Goal: Information Seeking & Learning: Learn about a topic

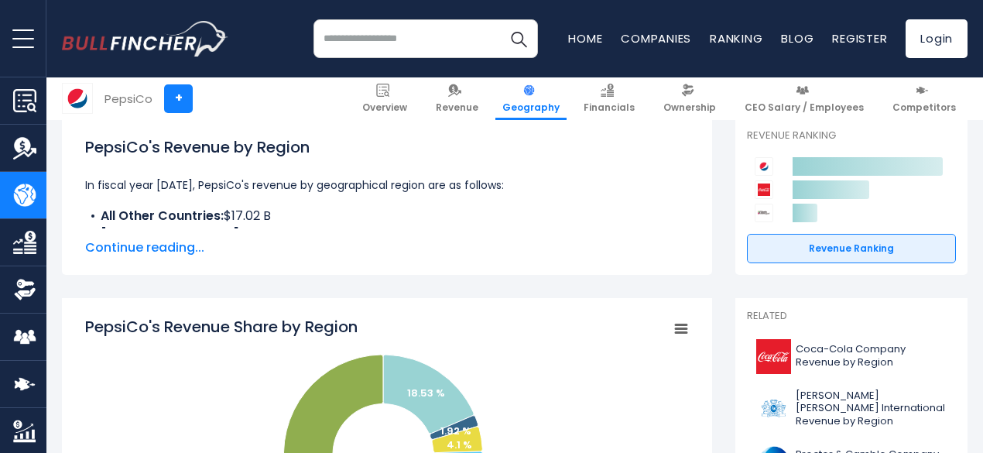
scroll to position [244, 0]
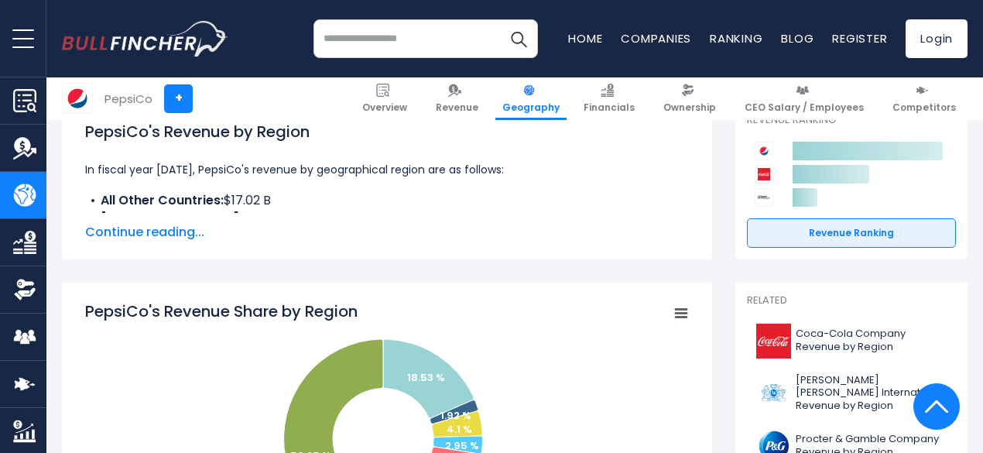
click at [157, 235] on span "Continue reading..." at bounding box center [387, 232] width 604 height 19
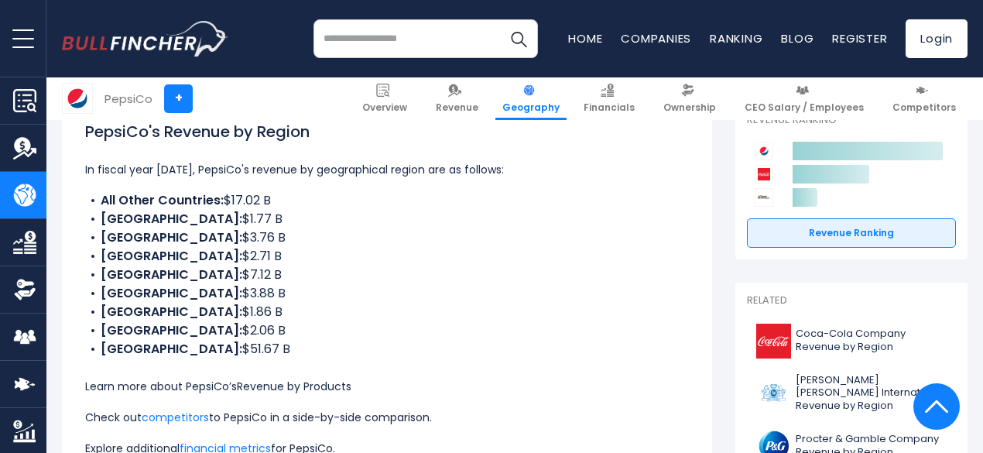
click at [301, 388] on link "Revenue by Products" at bounding box center [294, 385] width 115 height 15
click at [297, 381] on link "Revenue by Products" at bounding box center [294, 385] width 115 height 15
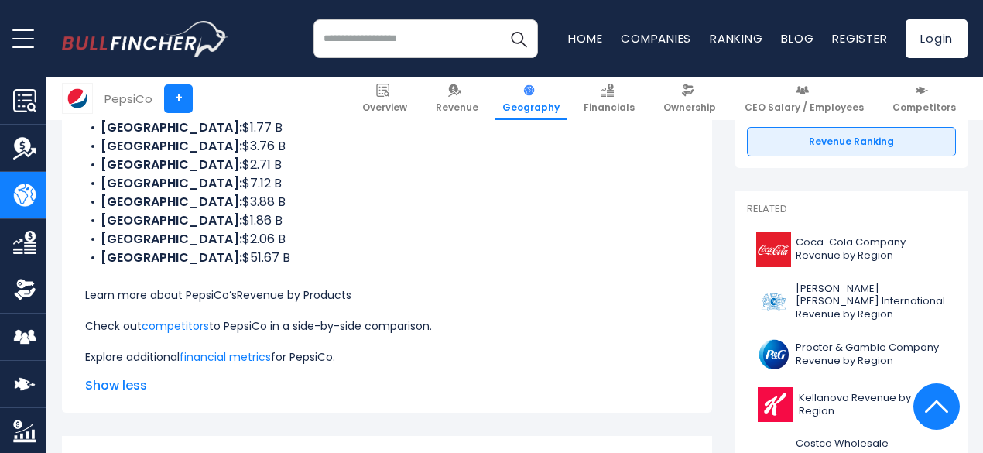
scroll to position [337, 0]
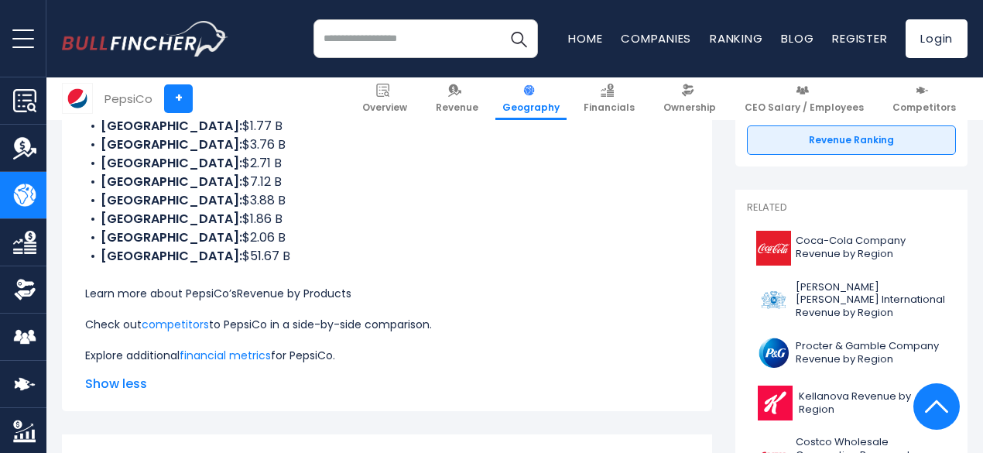
click at [271, 290] on link "Revenue by Products" at bounding box center [294, 293] width 115 height 15
click at [237, 286] on link "Revenue by Products" at bounding box center [294, 293] width 115 height 15
click at [263, 293] on link "Revenue by Products" at bounding box center [294, 293] width 115 height 15
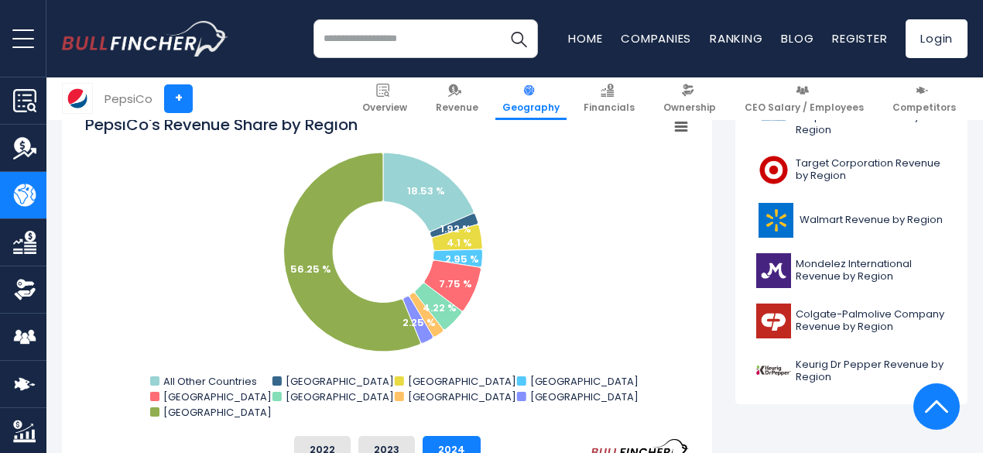
scroll to position [674, 0]
click at [361, 50] on input "search" at bounding box center [425, 38] width 224 height 39
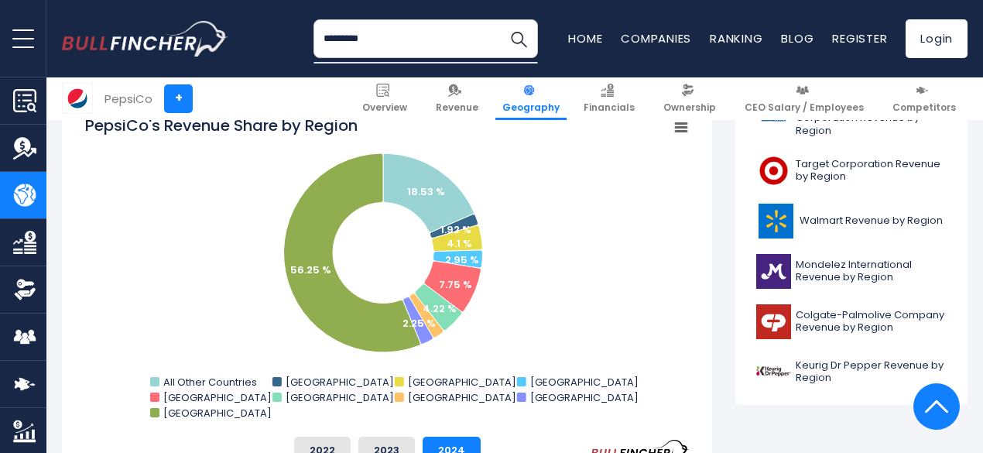
type input "*********"
click at [499, 19] on button "Search" at bounding box center [518, 38] width 39 height 39
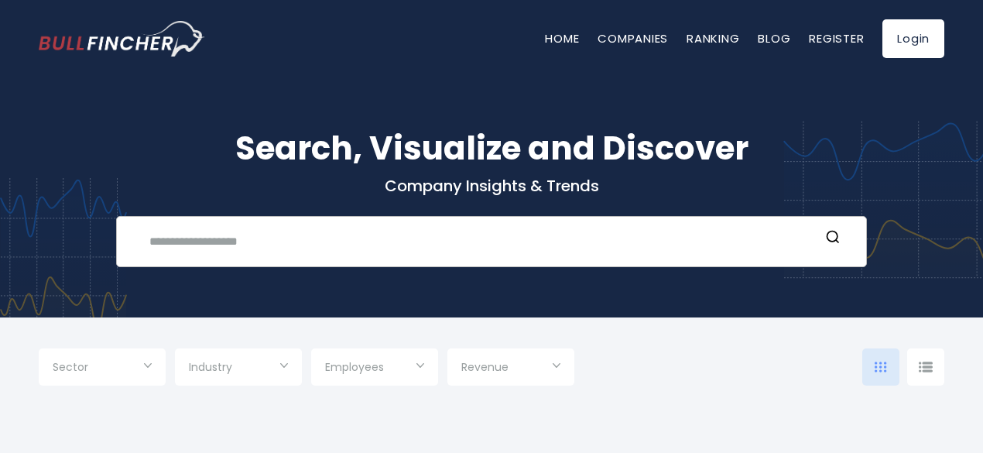
click at [249, 250] on input "text" at bounding box center [480, 241] width 680 height 29
type input "*********"
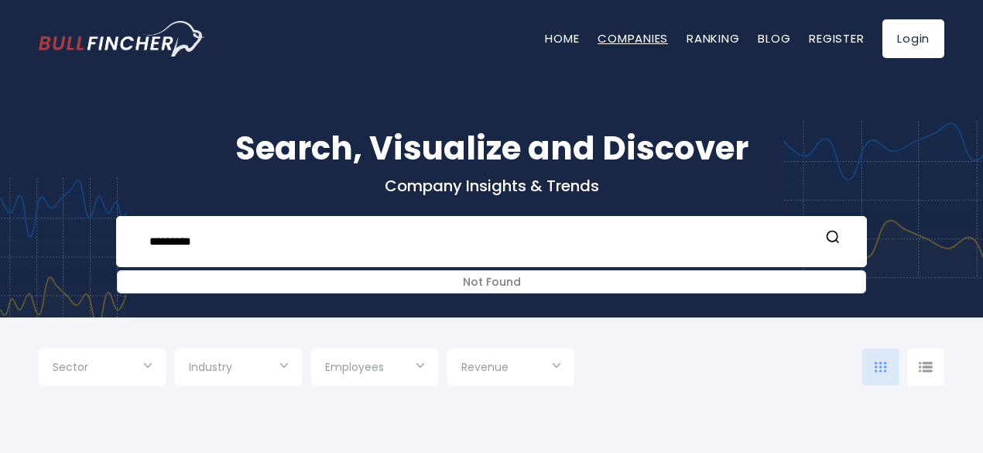
click at [636, 39] on link "Companies" at bounding box center [633, 38] width 70 height 16
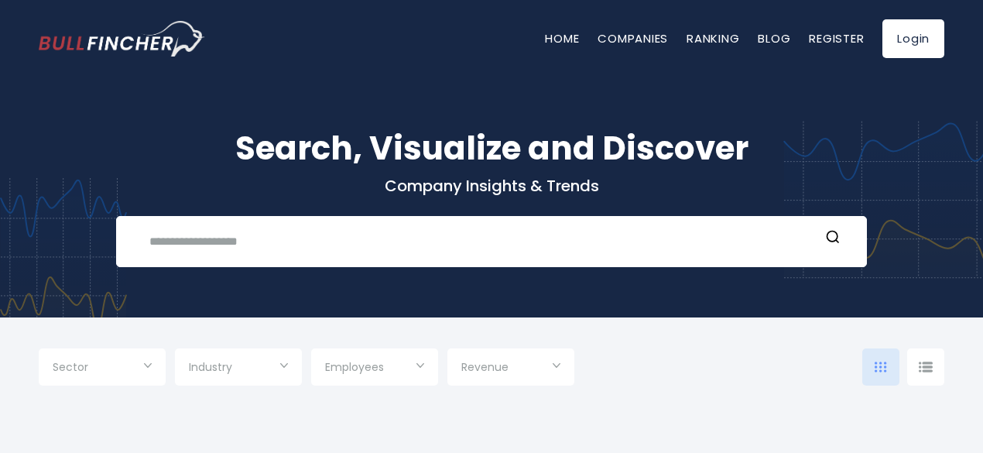
click at [636, 39] on link "Companies" at bounding box center [633, 38] width 70 height 16
click at [153, 368] on div "Sector" at bounding box center [102, 366] width 127 height 37
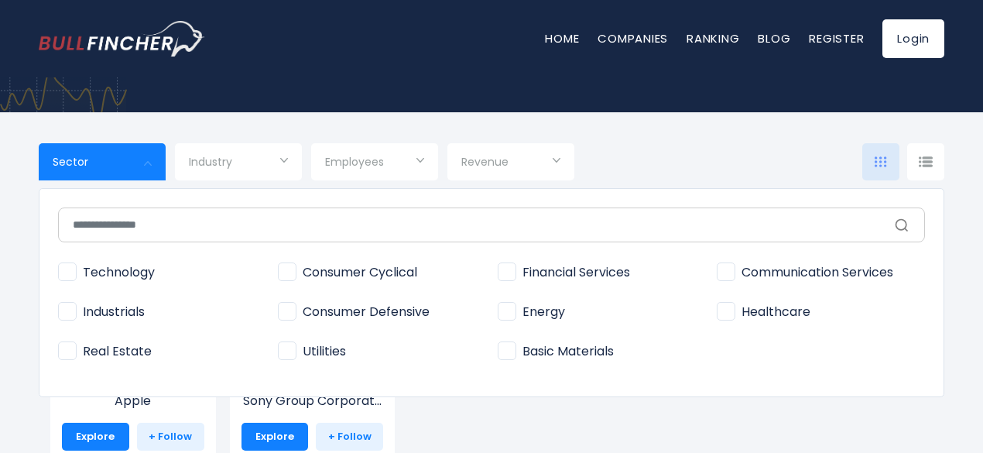
scroll to position [206, 0]
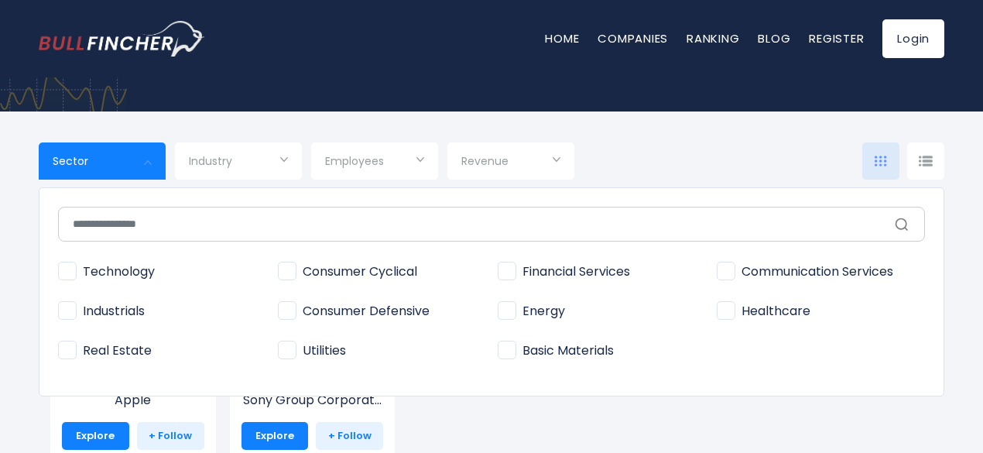
click at [277, 162] on div at bounding box center [491, 226] width 983 height 453
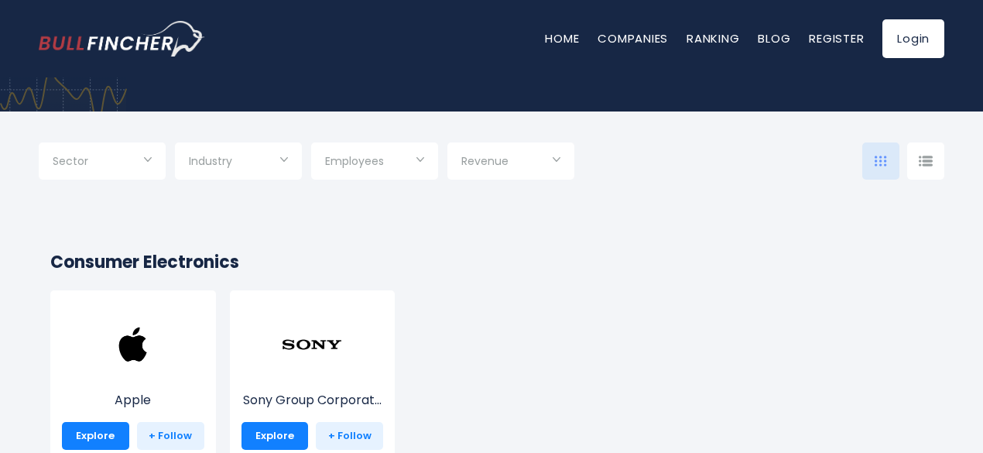
click at [282, 170] on input "Selection" at bounding box center [238, 163] width 99 height 28
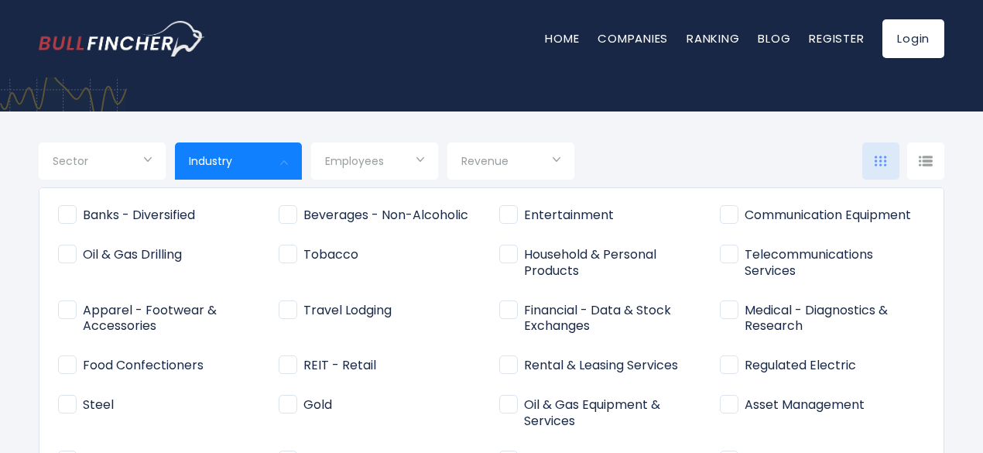
scroll to position [0, 0]
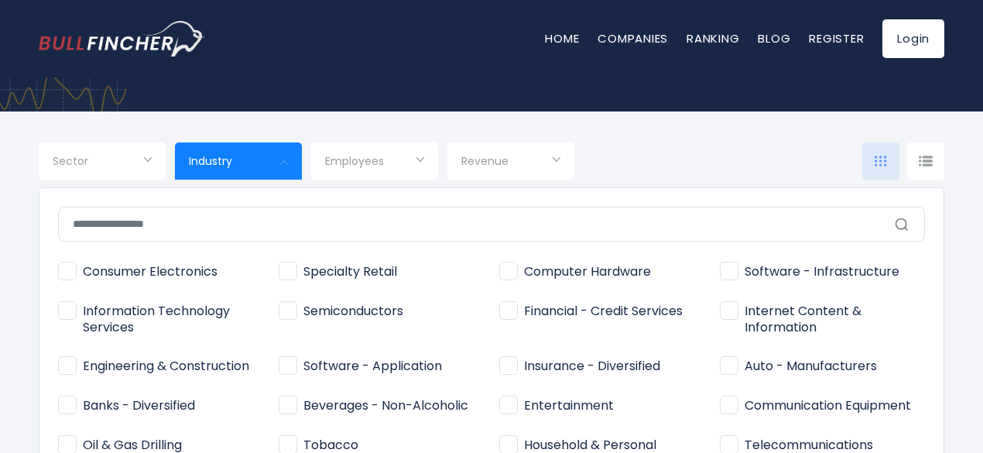
click at [554, 222] on input "text" at bounding box center [491, 224] width 867 height 35
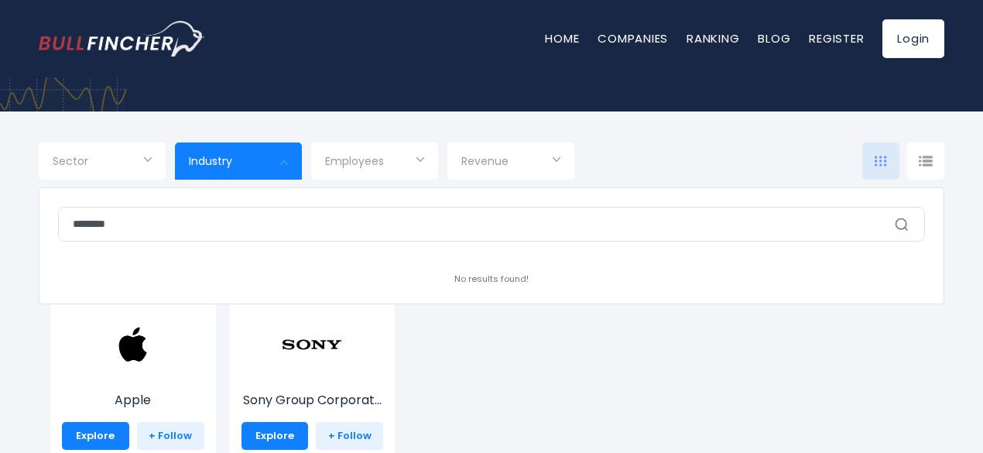
type input "********"
click at [553, 156] on div at bounding box center [491, 226] width 983 height 453
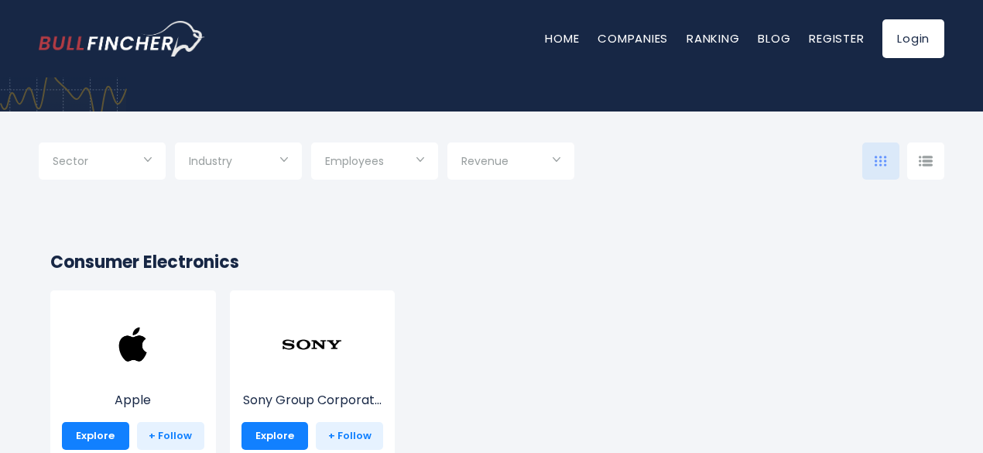
click at [553, 156] on input "Selection" at bounding box center [510, 163] width 99 height 28
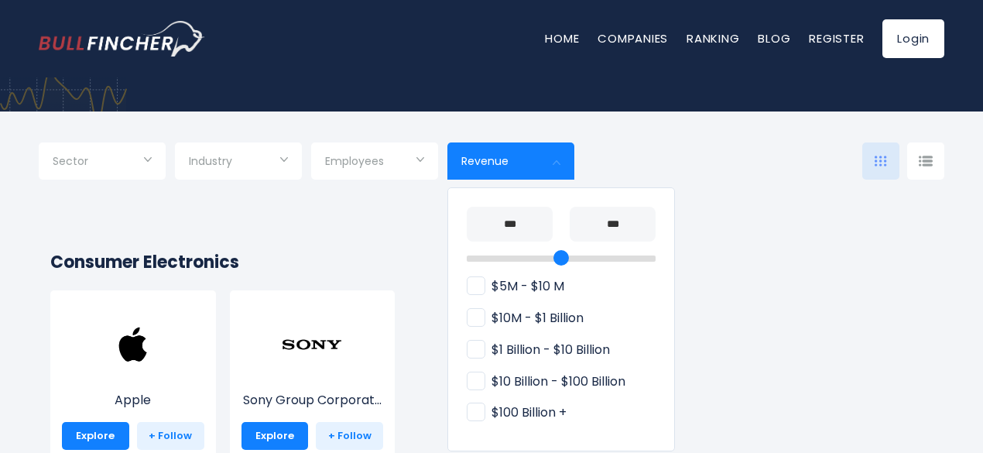
click at [559, 163] on div at bounding box center [491, 226] width 983 height 453
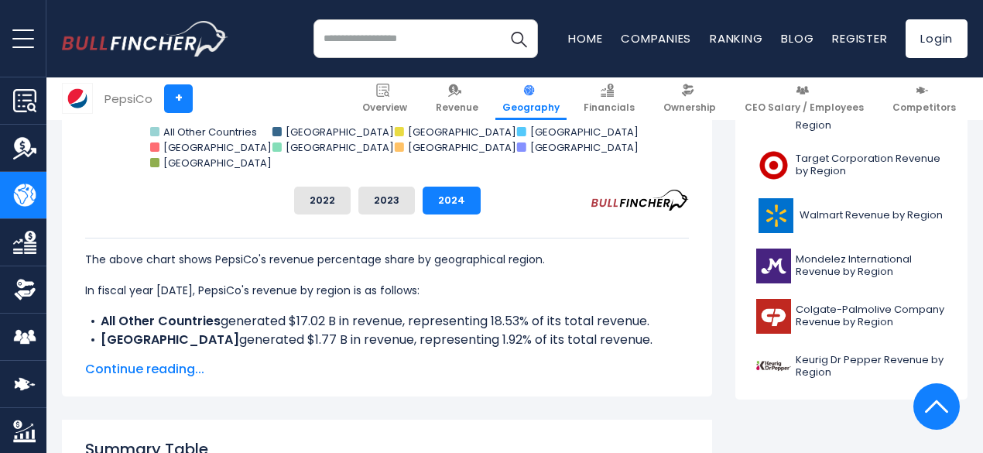
scroll to position [680, 0]
click at [774, 255] on img at bounding box center [773, 265] width 35 height 35
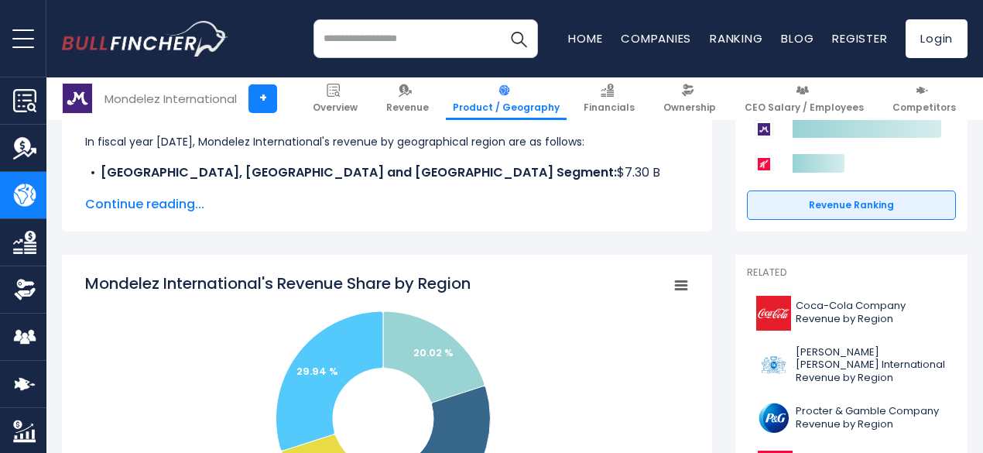
scroll to position [274, 0]
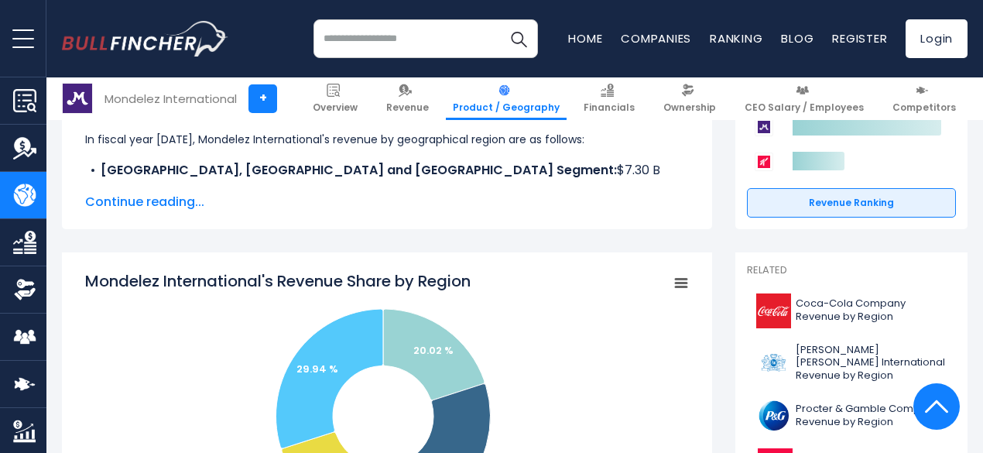
click at [132, 198] on span "Continue reading..." at bounding box center [387, 202] width 604 height 19
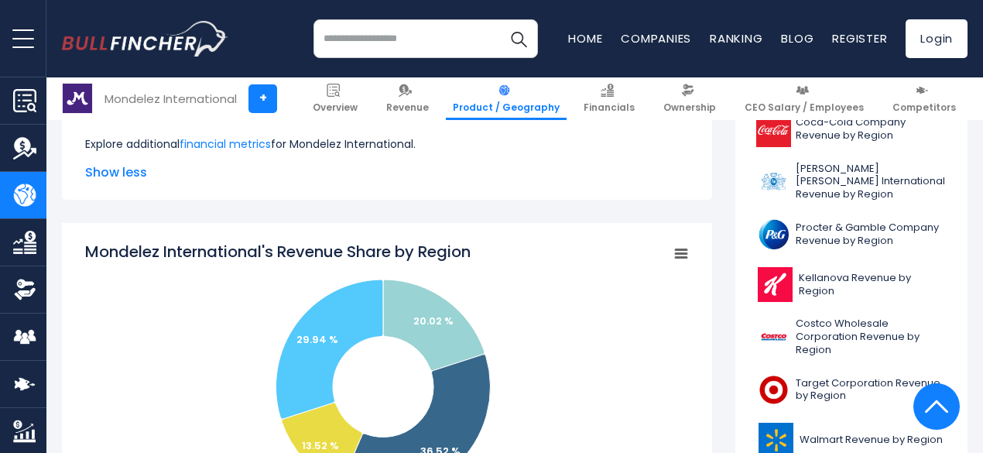
scroll to position [755, 0]
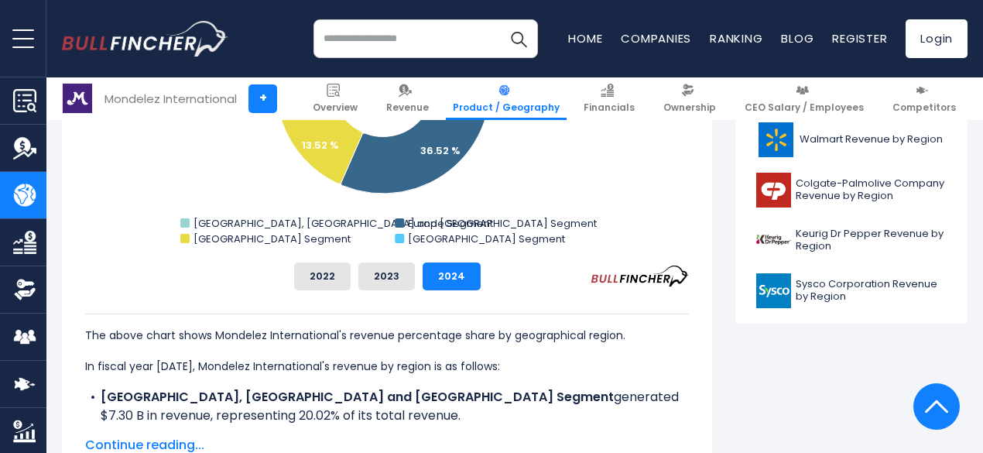
click at [413, 51] on input "search" at bounding box center [425, 38] width 224 height 39
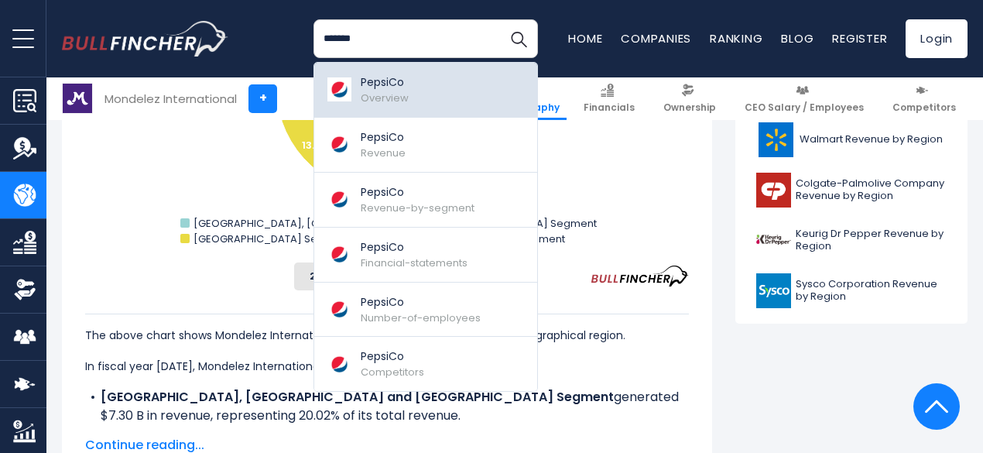
type input "*******"
click at [370, 80] on p "PepsiCo" at bounding box center [385, 82] width 48 height 16
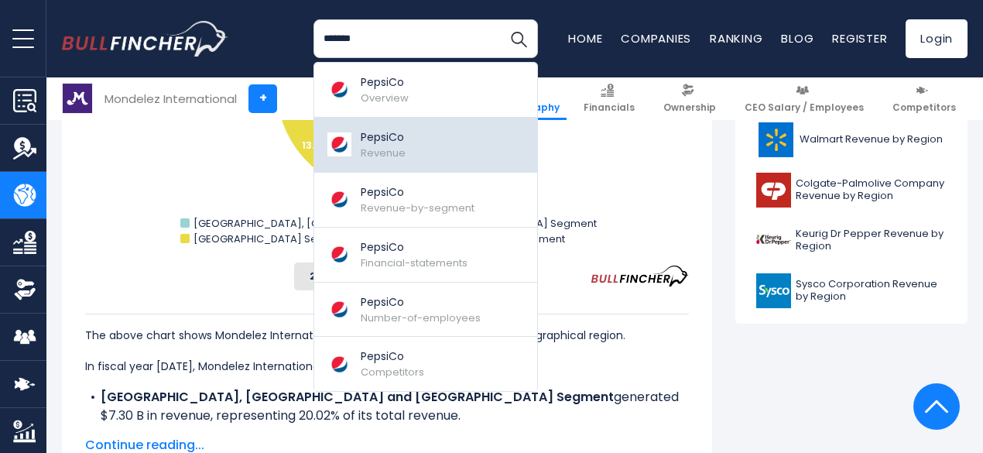
click at [367, 145] on p "PepsiCo" at bounding box center [383, 137] width 45 height 16
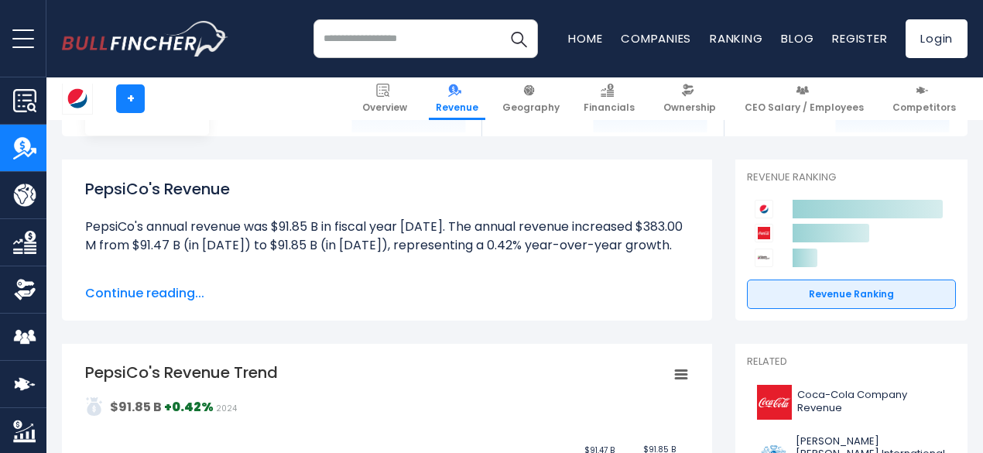
scroll to position [71, 0]
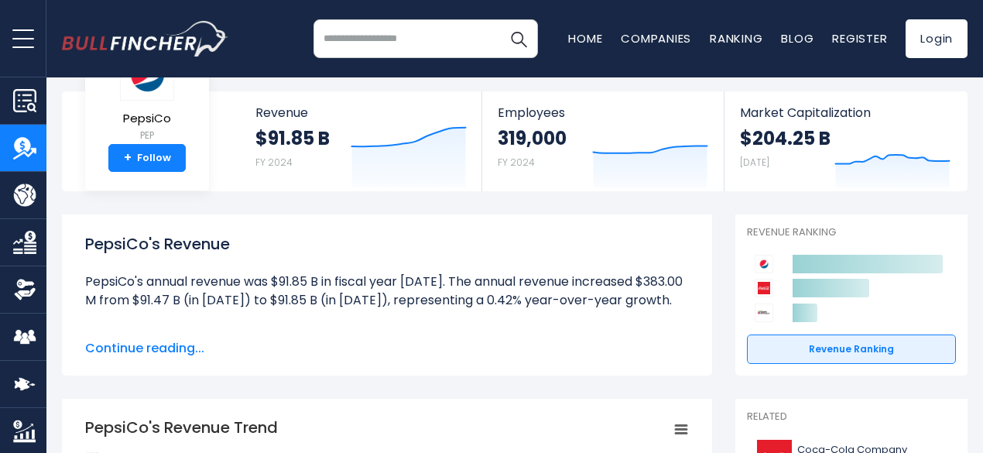
click at [164, 347] on span "Continue reading..." at bounding box center [387, 348] width 604 height 19
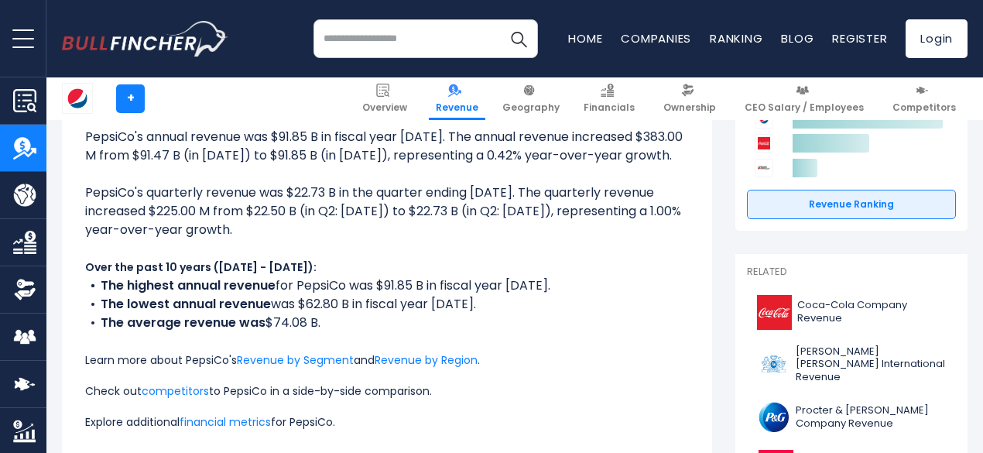
scroll to position [217, 0]
click at [272, 355] on link "Revenue by Segment" at bounding box center [295, 358] width 117 height 15
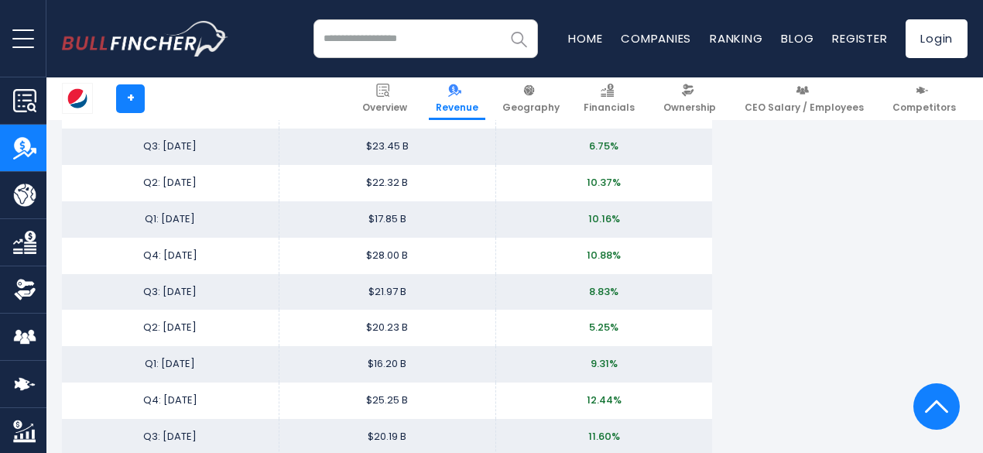
scroll to position [2581, 0]
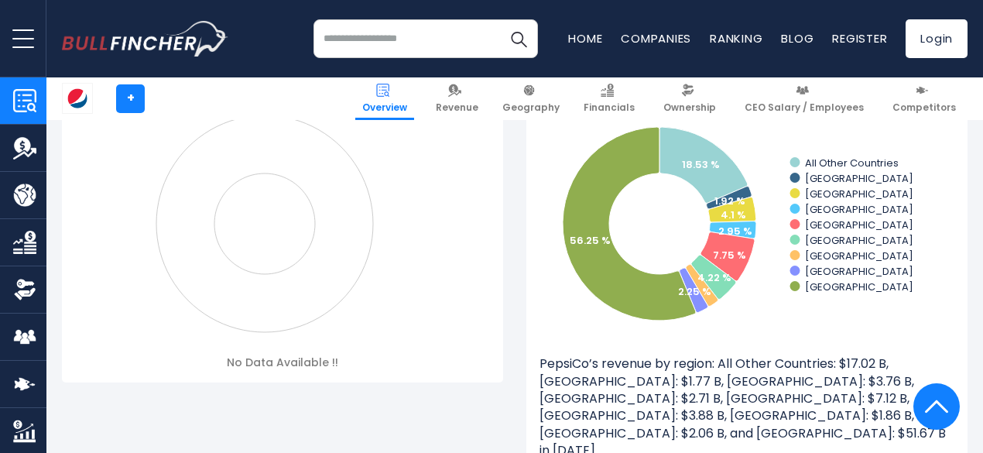
scroll to position [1471, 0]
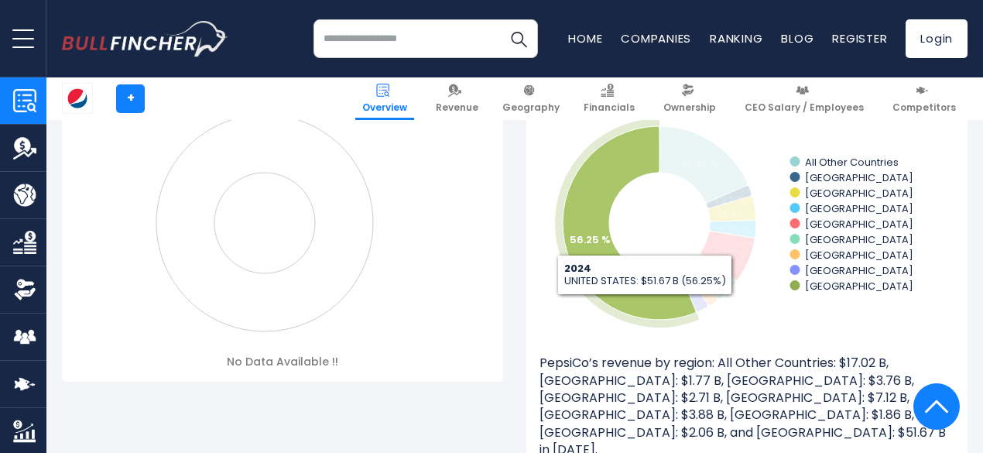
click at [633, 308] on icon at bounding box center [629, 223] width 133 height 194
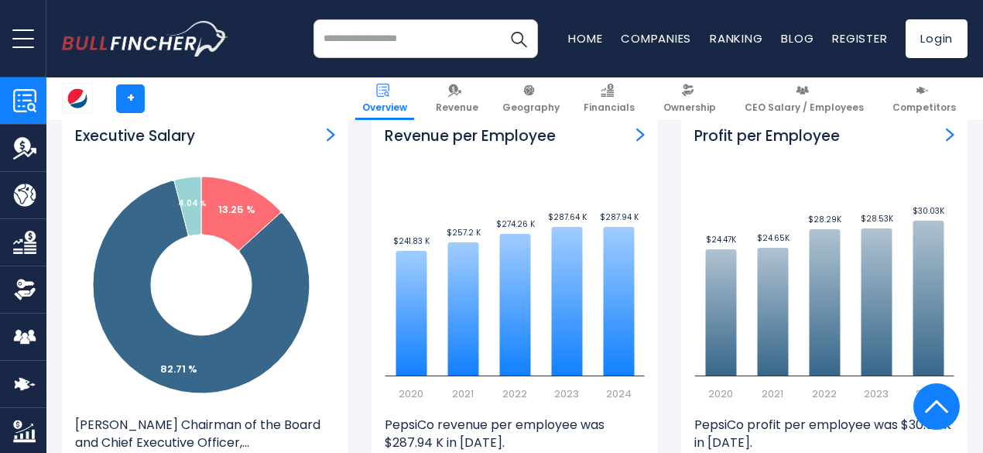
scroll to position [1856, 0]
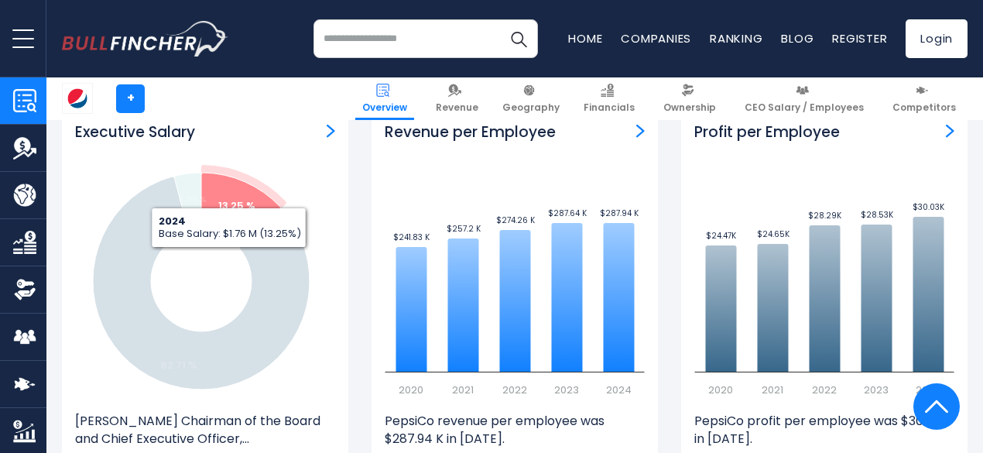
click at [217, 173] on icon at bounding box center [240, 210] width 79 height 74
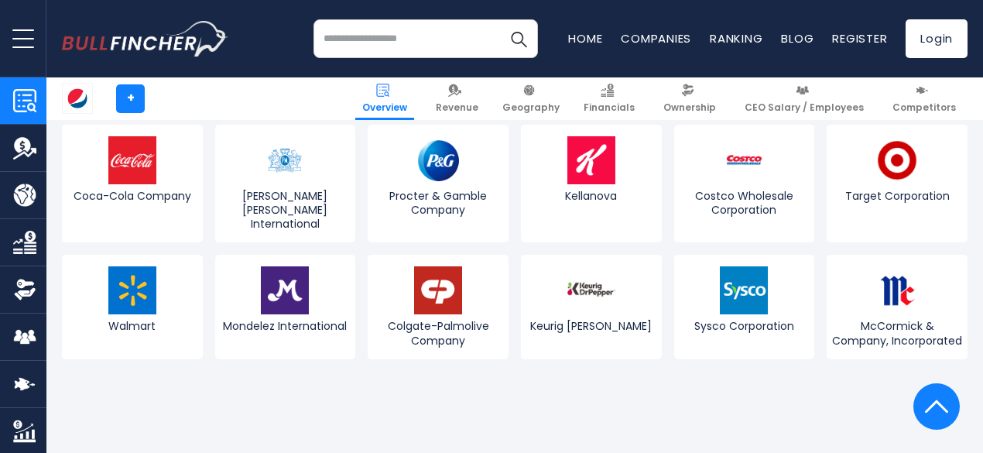
scroll to position [5604, 0]
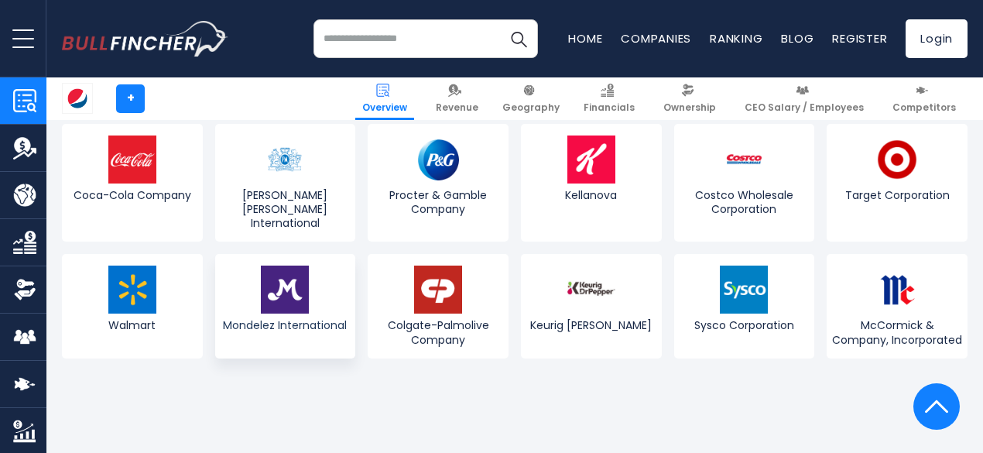
click at [251, 322] on span "Mondelez International" at bounding box center [285, 325] width 133 height 14
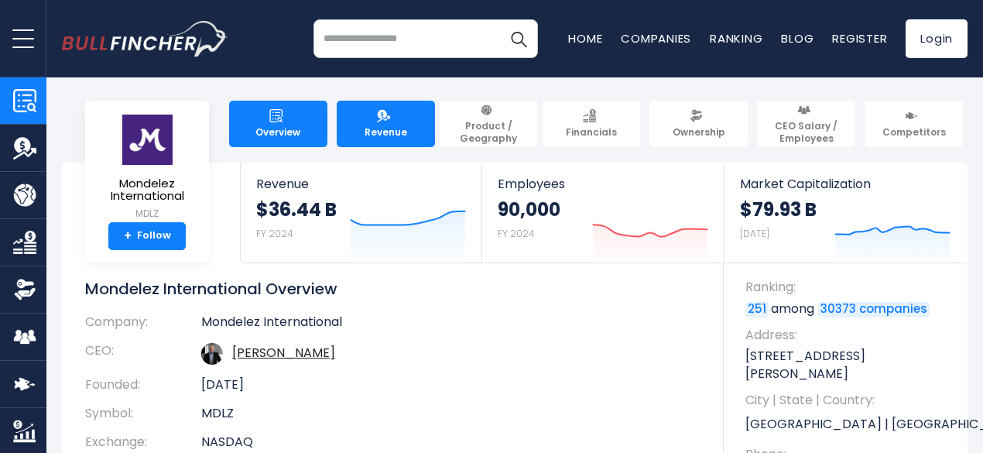
click at [390, 115] on link "Revenue" at bounding box center [386, 124] width 98 height 46
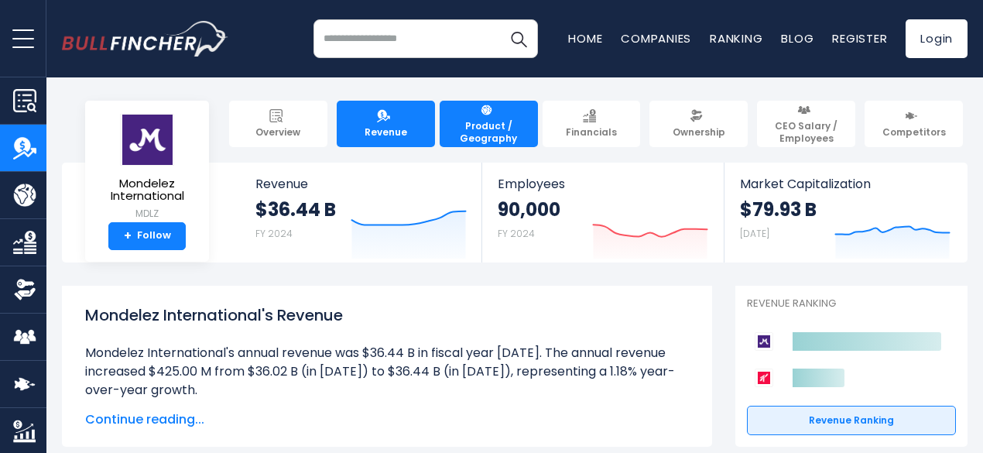
click at [488, 126] on span "Product / Geography" at bounding box center [489, 132] width 84 height 24
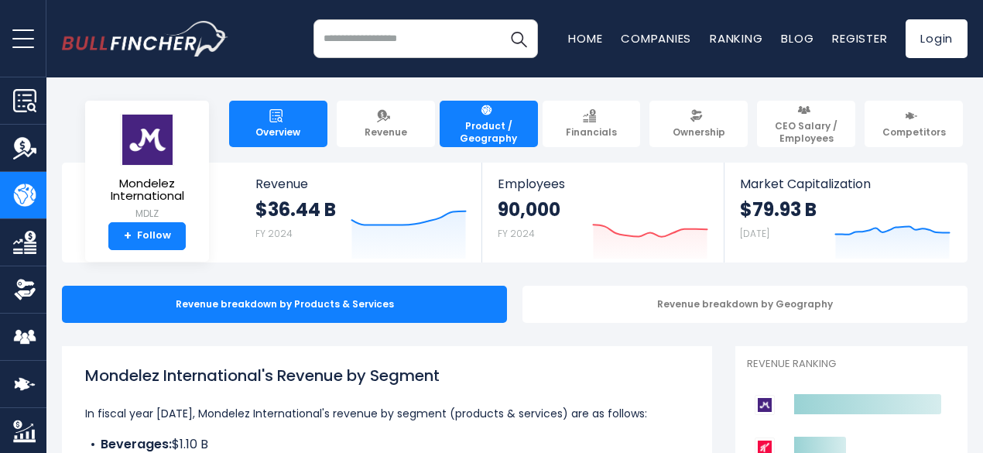
click at [278, 132] on link "Overview" at bounding box center [278, 124] width 98 height 46
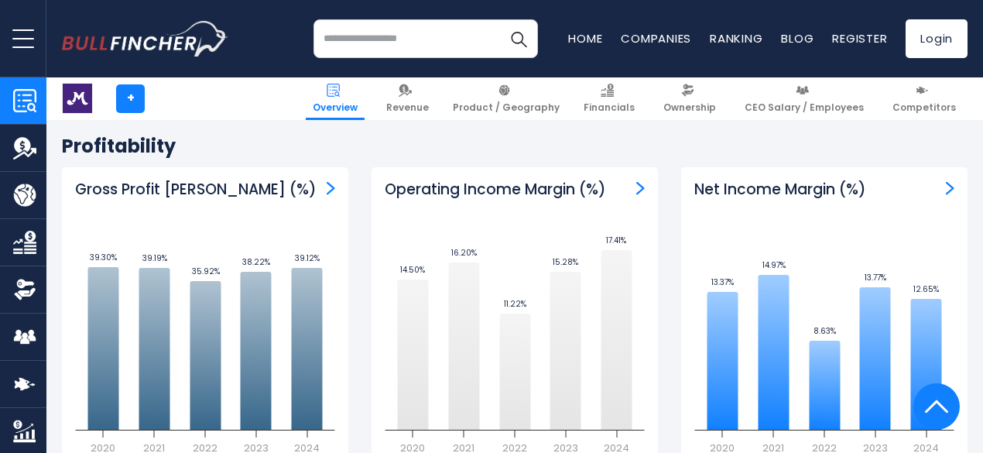
scroll to position [3459, 0]
